Goal: Transaction & Acquisition: Purchase product/service

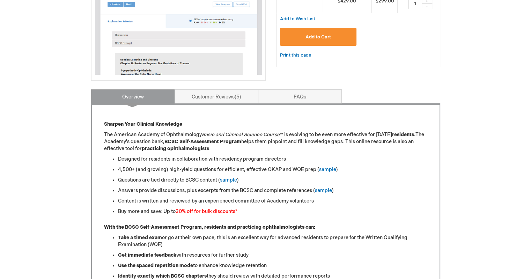
scroll to position [209, 0]
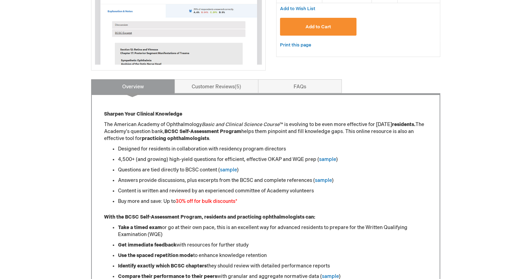
click at [415, 160] on li "4,500+ (and growing) high-yield questions for efficient, effective OKAP and WQE…" at bounding box center [272, 159] width 309 height 7
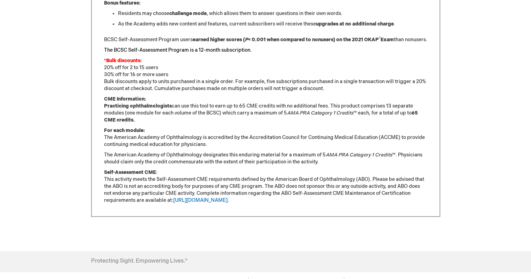
scroll to position [535, 0]
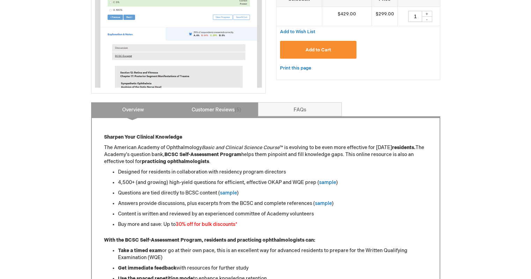
click at [205, 115] on link "Customer Reviews 5" at bounding box center [216, 109] width 84 height 14
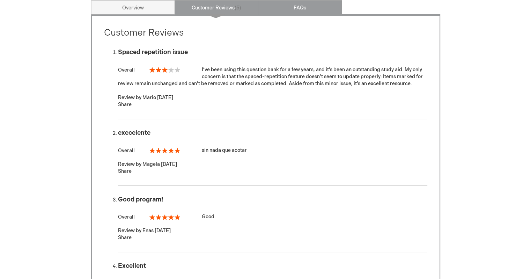
click at [295, 10] on link "FAQs" at bounding box center [300, 7] width 84 height 14
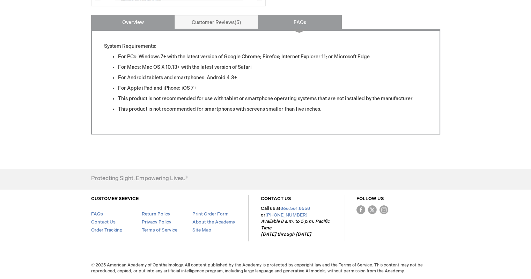
click at [150, 22] on link "Overview" at bounding box center [133, 22] width 84 height 14
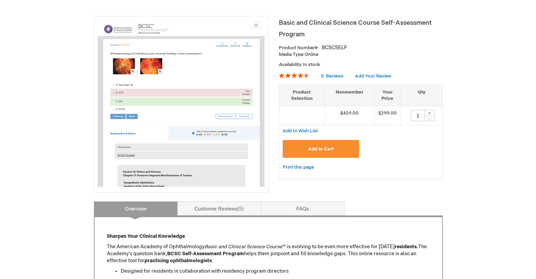
scroll to position [82, 0]
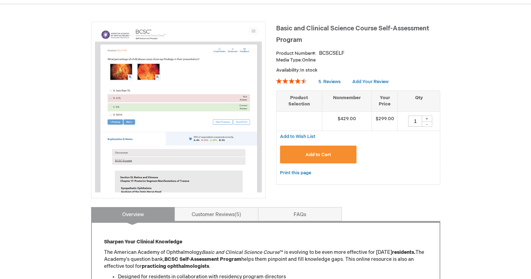
click at [322, 152] on span "Add to Cart" at bounding box center [317, 155] width 25 height 6
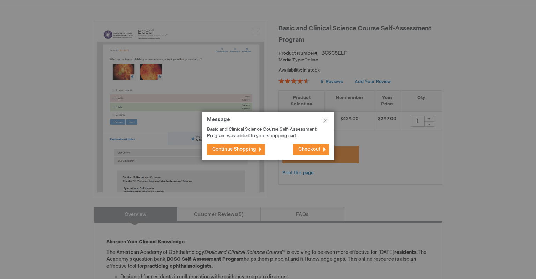
click at [313, 150] on span "Checkout" at bounding box center [309, 149] width 22 height 6
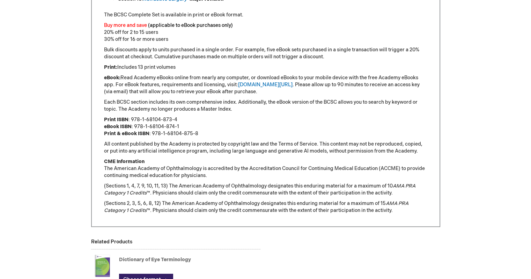
scroll to position [523, 0]
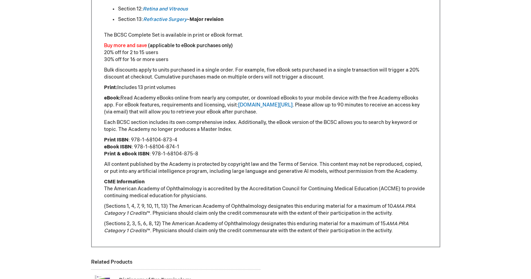
click at [378, 127] on p "Each BCSC section includes its own comprehensive index. Additionally, the eBook…" at bounding box center [265, 126] width 323 height 14
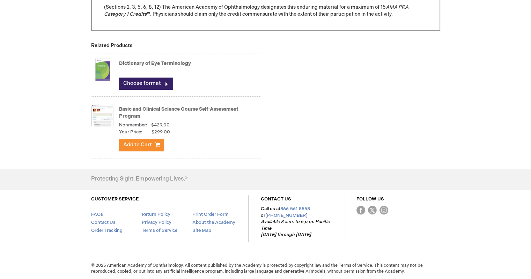
scroll to position [555, 0]
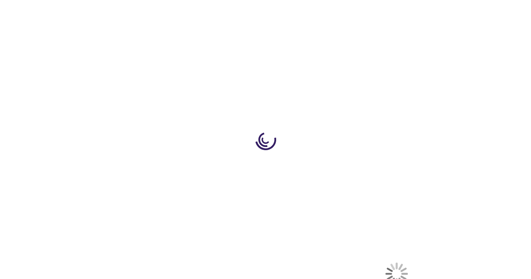
select select "US"
select select "34"
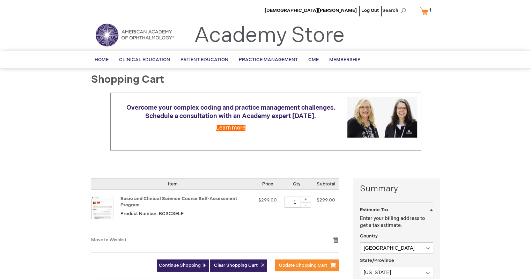
click at [38, 155] on div "Evan Everist Log Out Search My Cart 1 1 items CLOSE RECENTLY ADDED ITEM(S) Clos…" at bounding box center [265, 266] width 531 height 533
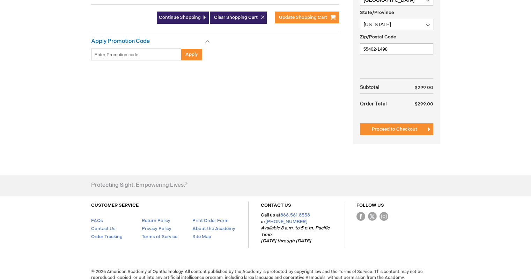
scroll to position [254, 0]
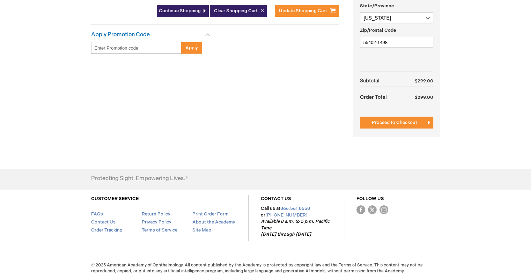
drag, startPoint x: 474, startPoint y: 103, endPoint x: 460, endPoint y: 278, distance: 176.1
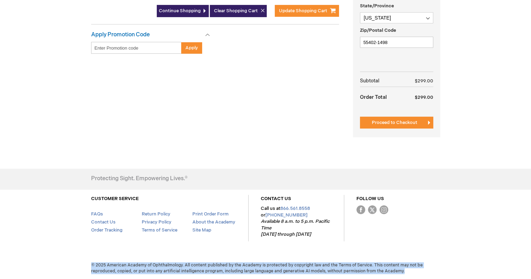
drag, startPoint x: 91, startPoint y: 263, endPoint x: 403, endPoint y: 270, distance: 311.2
click at [403, 270] on span "© 2025 American Academy of Ophthalmology. All content published by the Academy …" at bounding box center [265, 268] width 359 height 12
copy span "© 2025 American Academy of Ophthalmology. All content published by the Academy …"
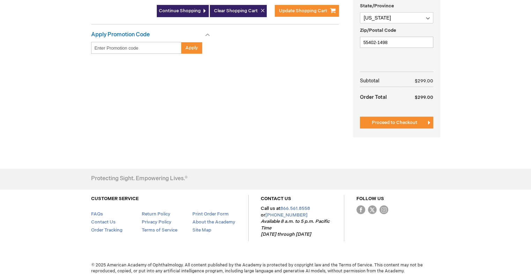
drag, startPoint x: 424, startPoint y: 244, endPoint x: 370, endPoint y: 230, distance: 55.6
click at [421, 243] on footer "Protecting Sight. Empowering Lives.® CUSTOMER SERVICE FAQs Contact Us Order Tra…" at bounding box center [265, 212] width 531 height 88
click at [153, 229] on link "Terms of Service" at bounding box center [159, 230] width 36 height 6
